Goal: Task Accomplishment & Management: Use online tool/utility

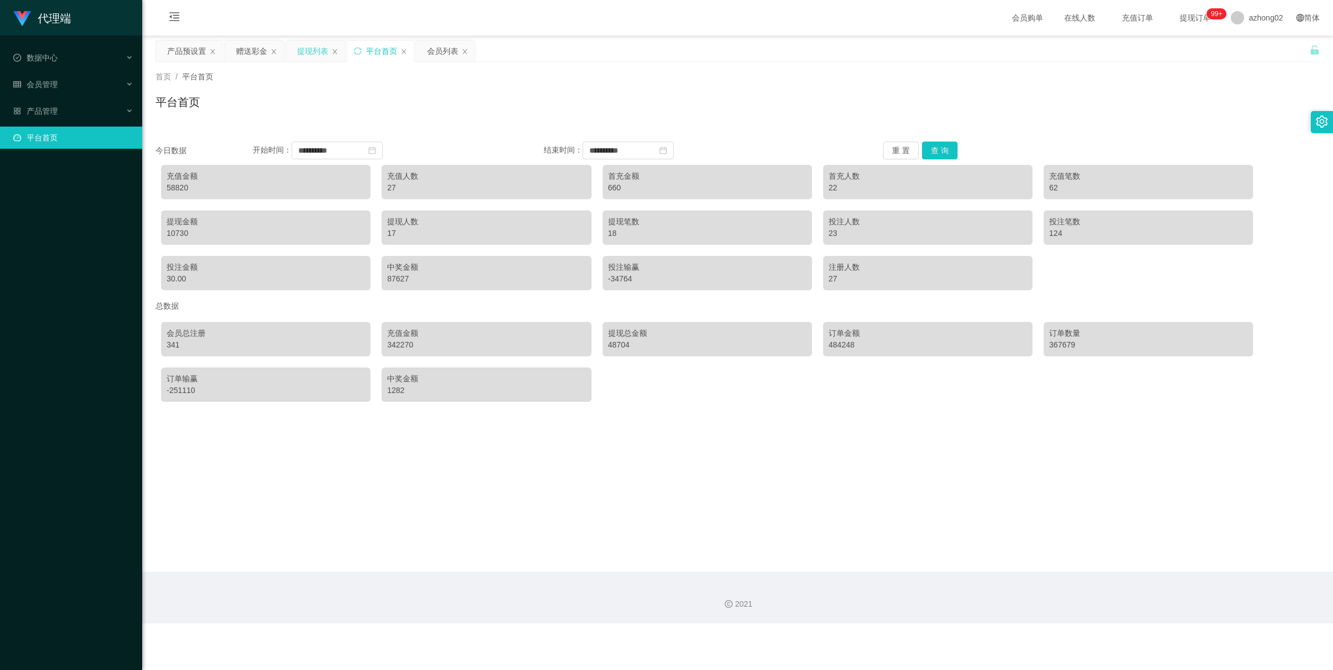
click at [298, 51] on div "提现列表" at bounding box center [312, 51] width 31 height 21
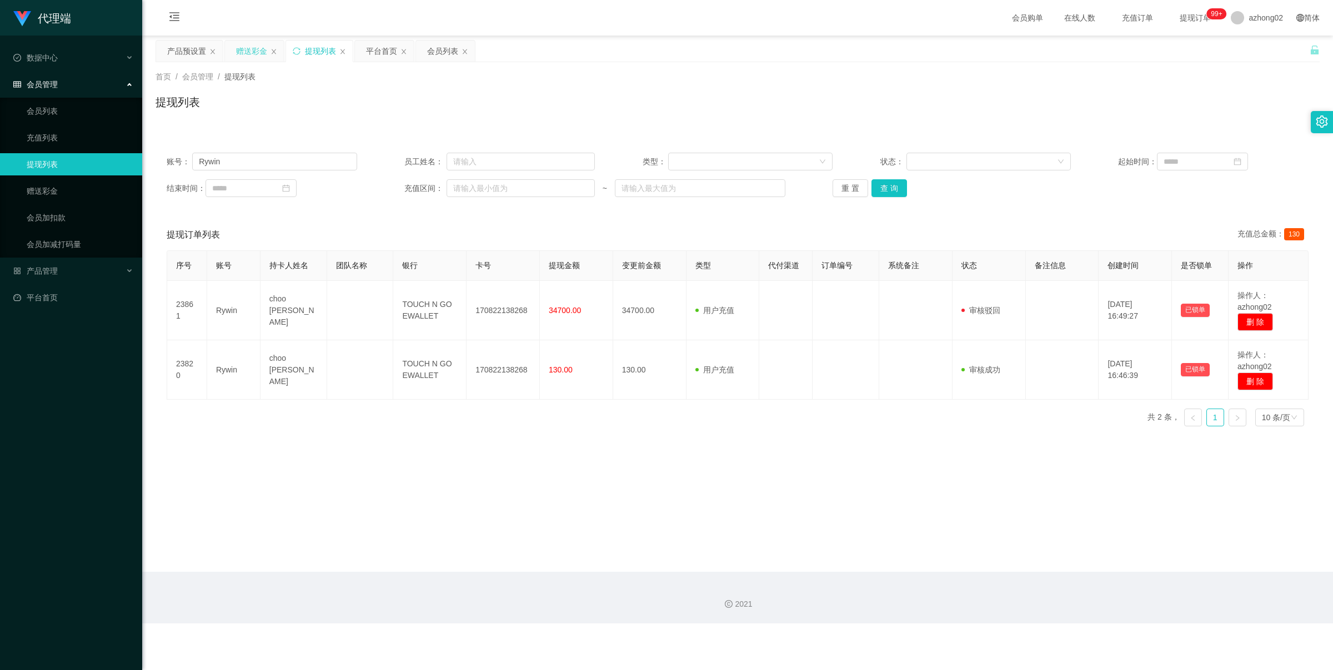
click at [257, 57] on div "赠送彩金" at bounding box center [251, 51] width 31 height 21
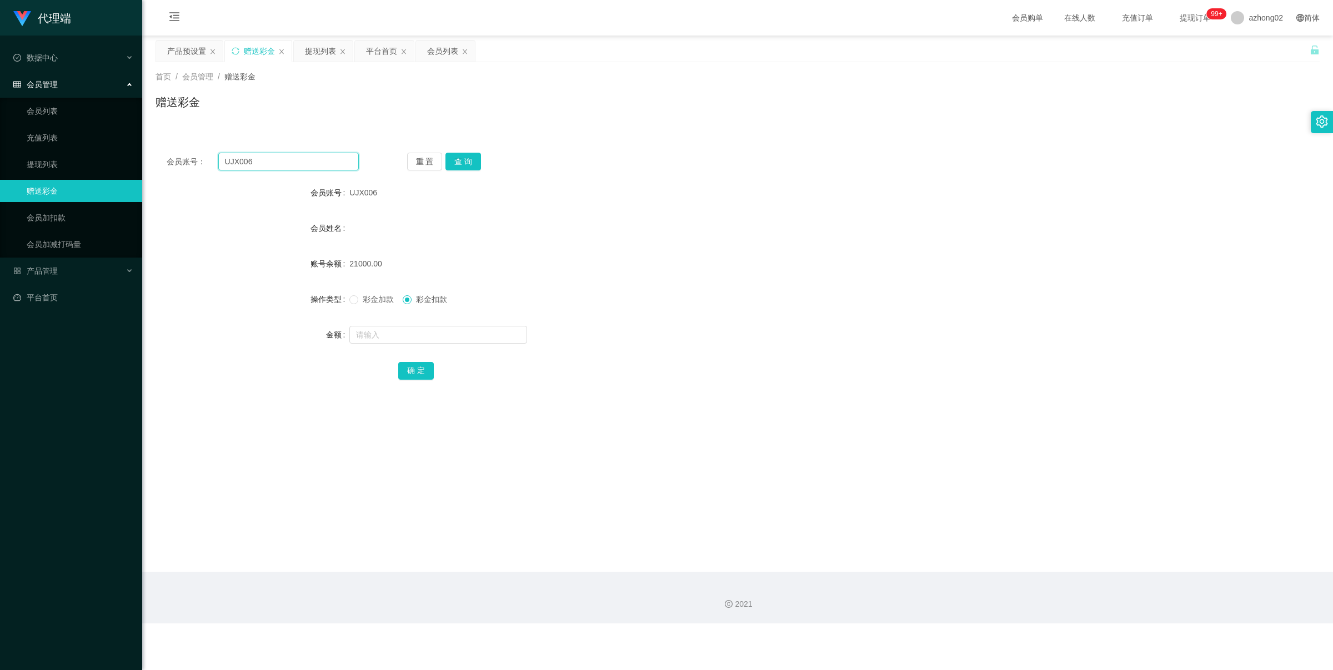
click at [304, 164] on input "UJX006" at bounding box center [288, 162] width 141 height 18
paste input "10201988"
click at [456, 154] on button "查 询" at bounding box center [463, 162] width 36 height 18
click at [334, 162] on input "10201988" at bounding box center [288, 162] width 141 height 18
paste input "0168843864"
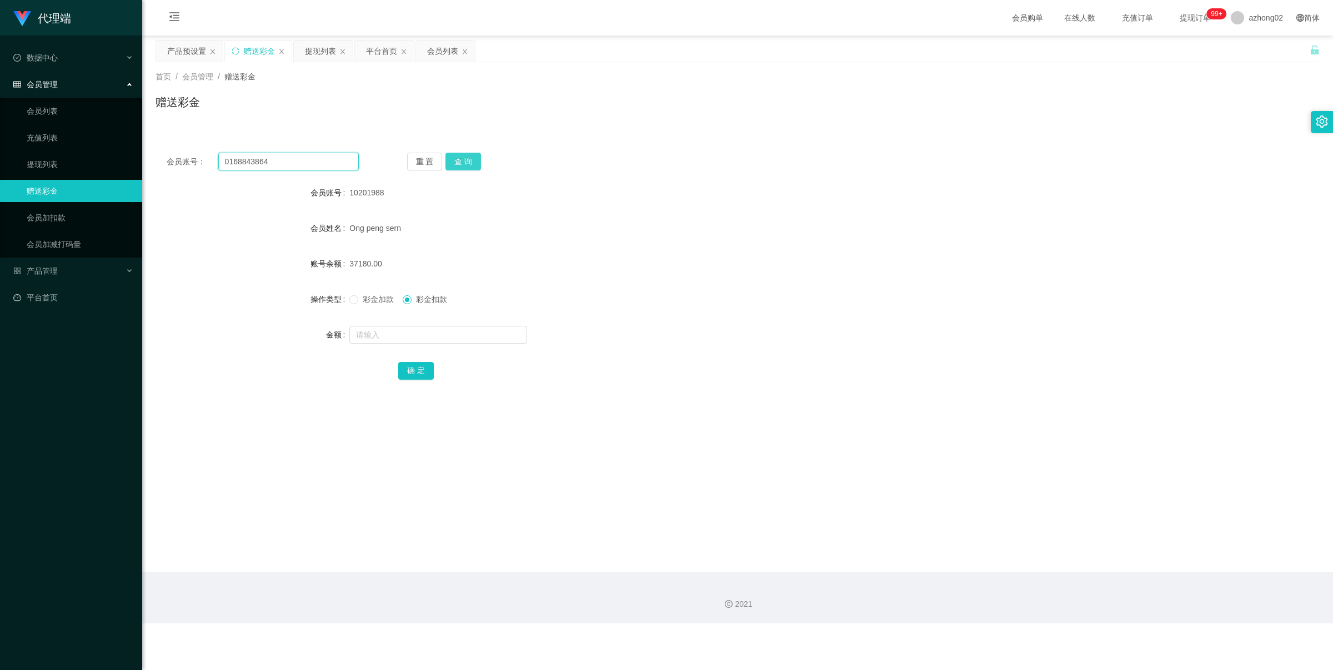
type input "0168843864"
click at [465, 161] on button "查 询" at bounding box center [463, 162] width 36 height 18
